Goal: Find specific page/section: Find specific page/section

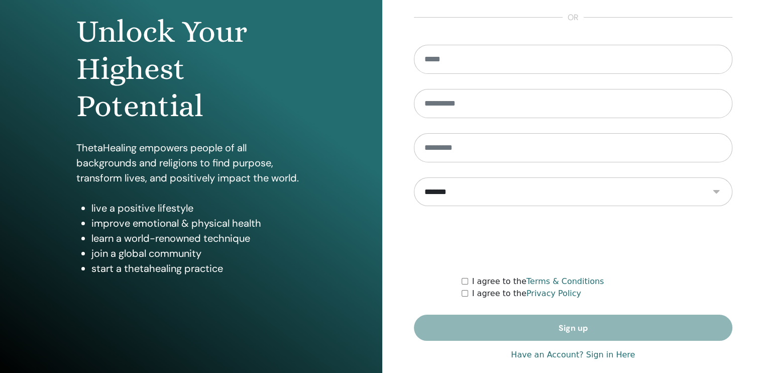
scroll to position [109, 0]
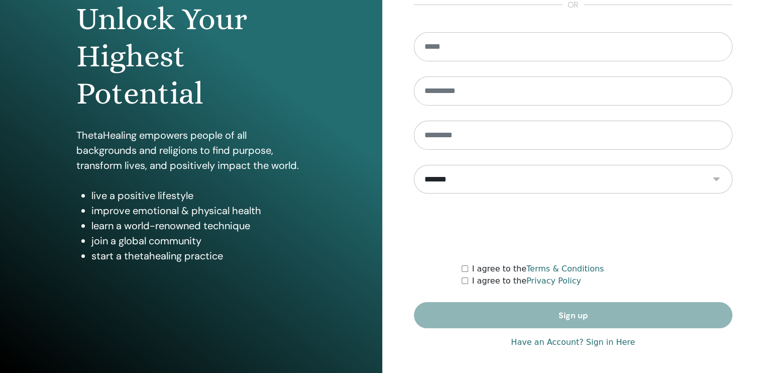
type input "**********"
click at [594, 343] on link "Have an Account? Sign in Here" at bounding box center [573, 342] width 124 height 12
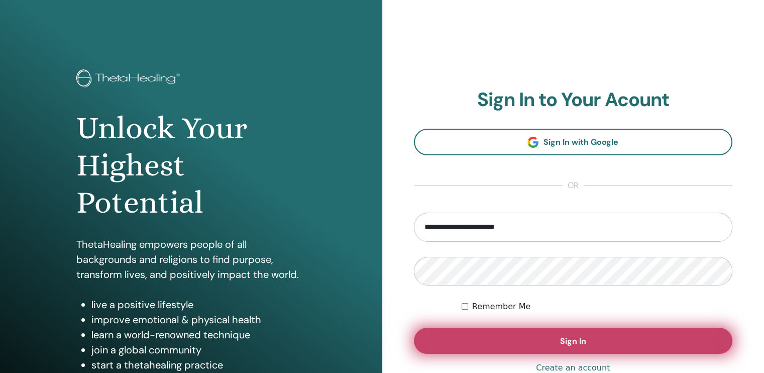
click at [593, 343] on button "Sign In" at bounding box center [573, 341] width 319 height 26
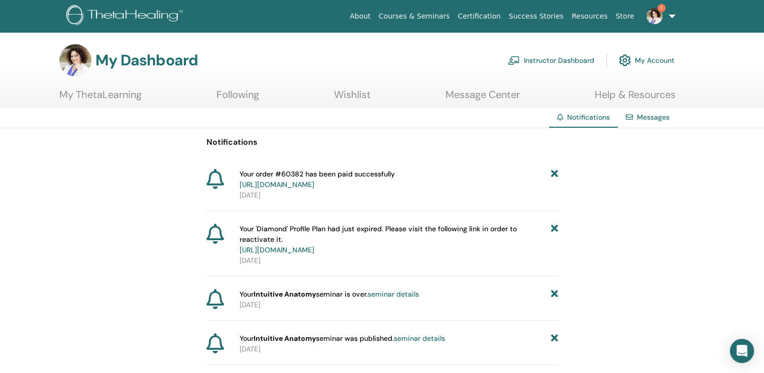
click at [658, 8] on span "1" at bounding box center [662, 8] width 8 height 8
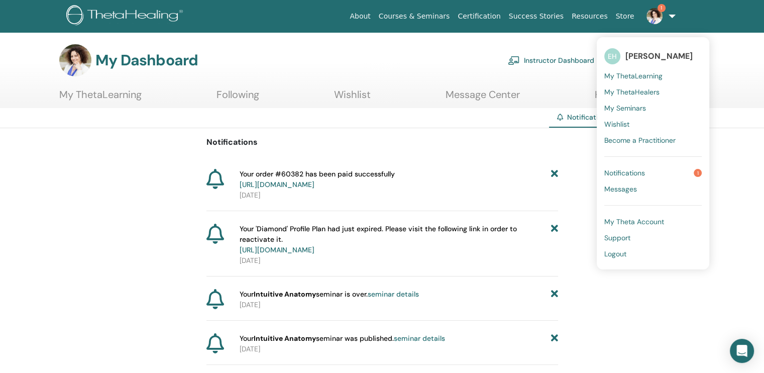
click at [612, 175] on span "Notifications" at bounding box center [625, 172] width 41 height 9
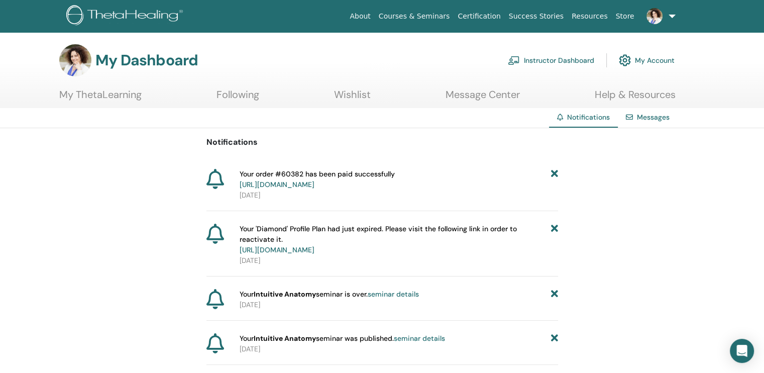
click at [559, 57] on link "Instructor Dashboard" at bounding box center [551, 60] width 86 height 22
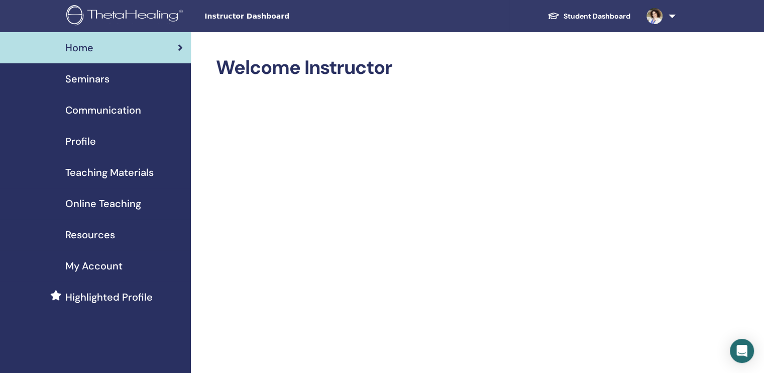
click at [103, 81] on span "Seminars" at bounding box center [87, 78] width 44 height 15
